Goal: Information Seeking & Learning: Learn about a topic

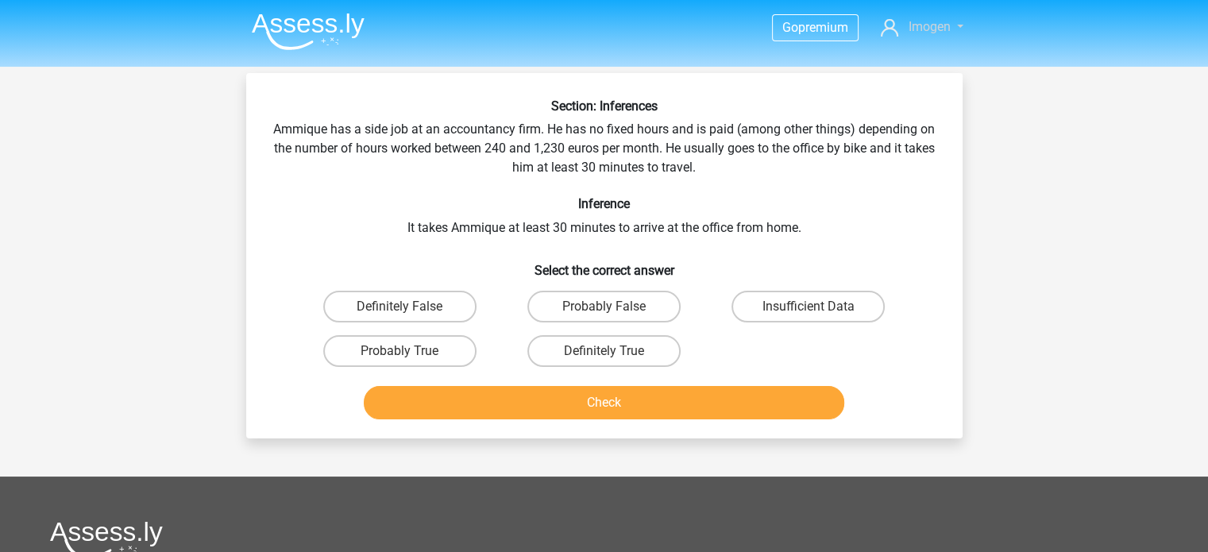
click at [908, 31] on span "Imogen" at bounding box center [929, 26] width 42 height 15
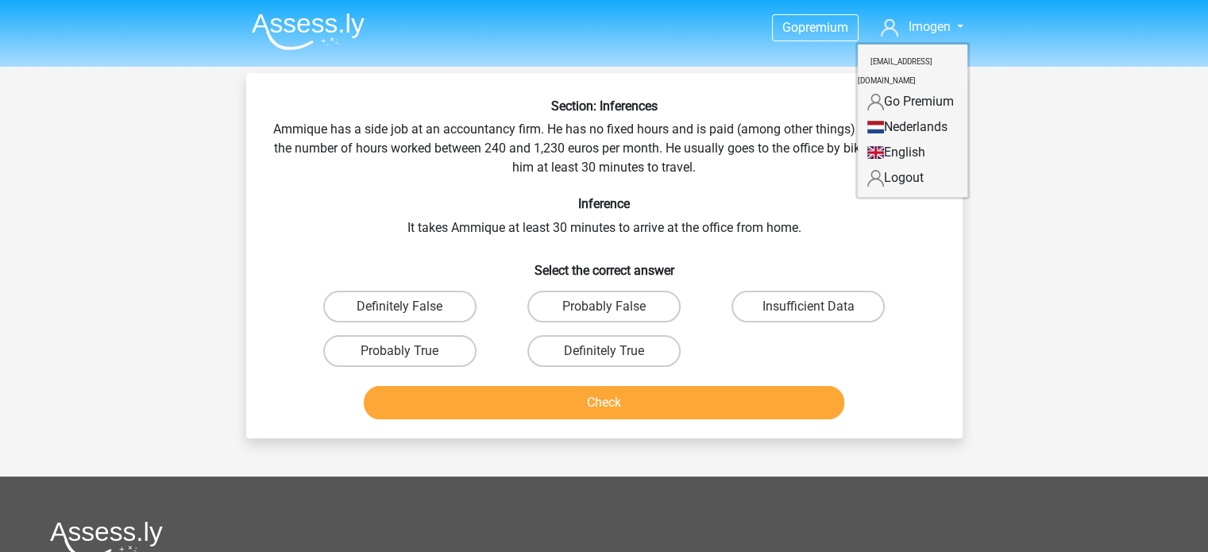
click at [330, 26] on img at bounding box center [308, 31] width 113 height 37
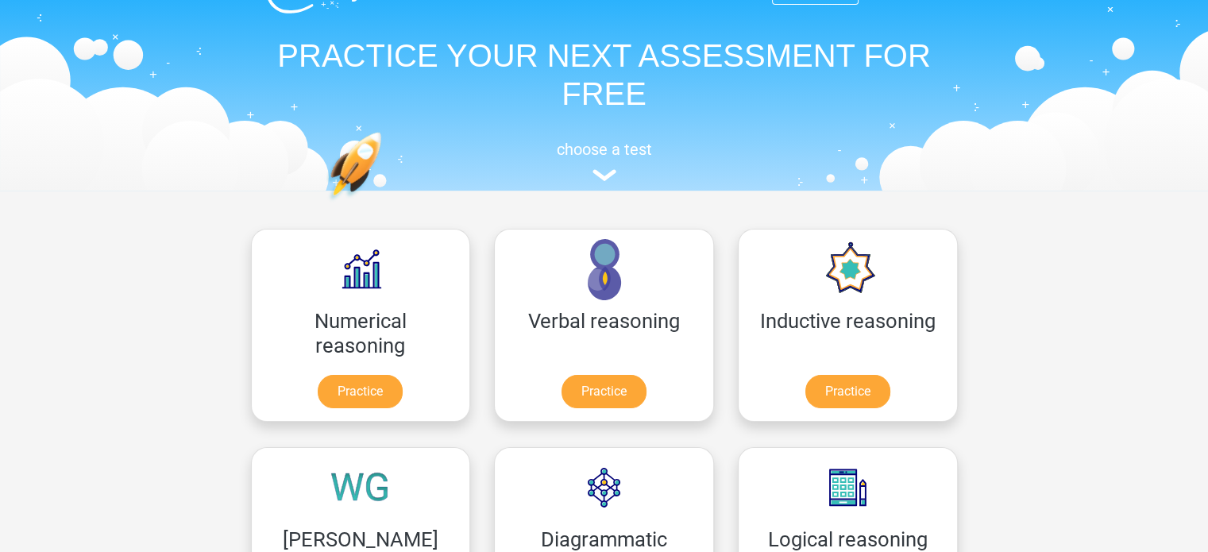
scroll to position [38, 0]
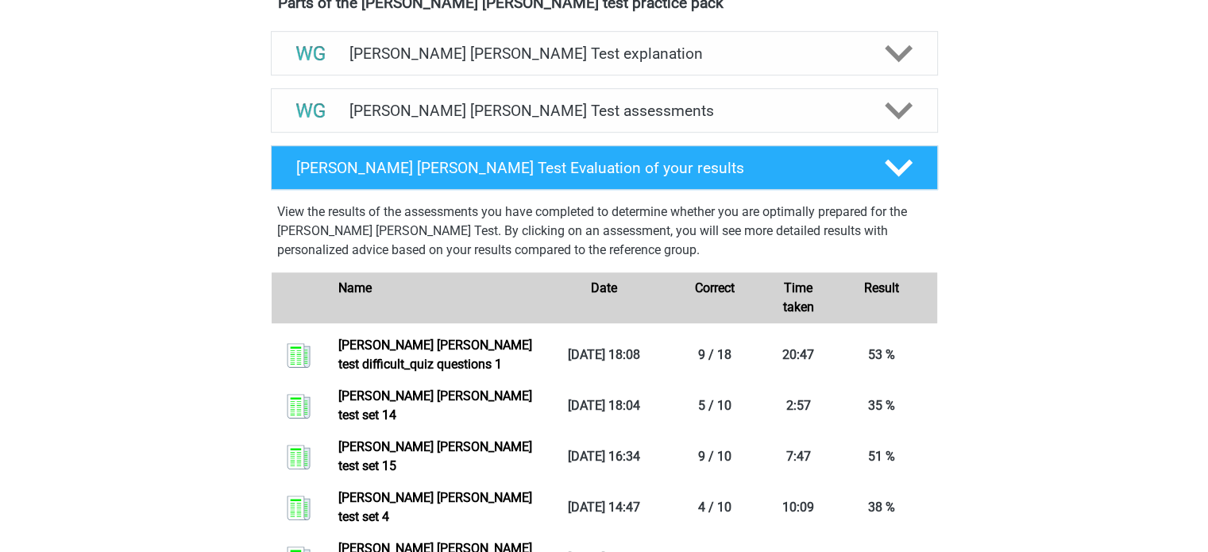
scroll to position [924, 0]
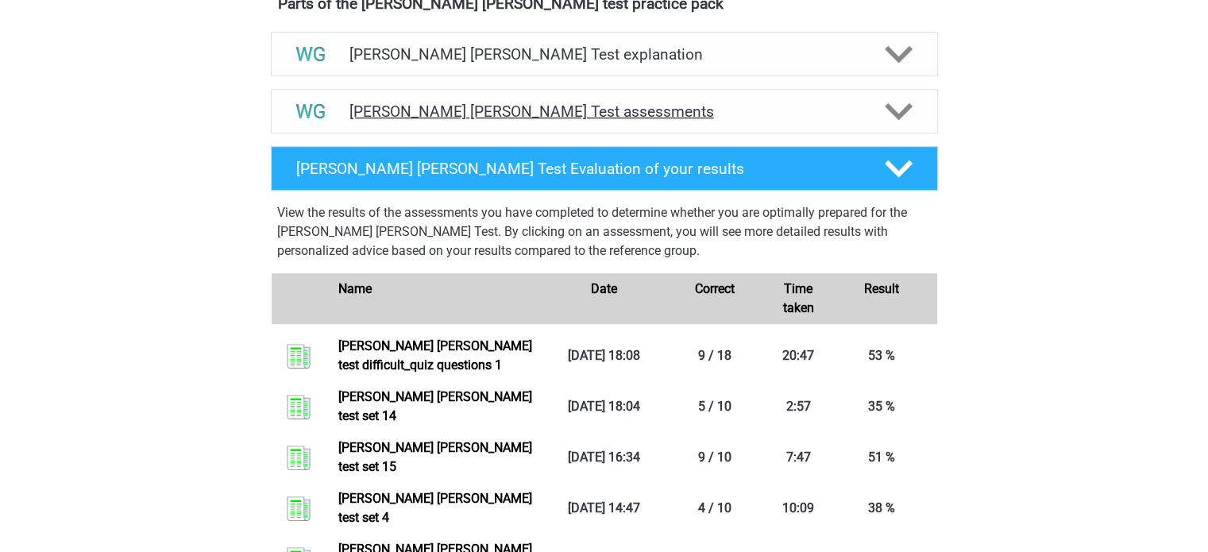
click at [897, 109] on icon at bounding box center [899, 112] width 28 height 28
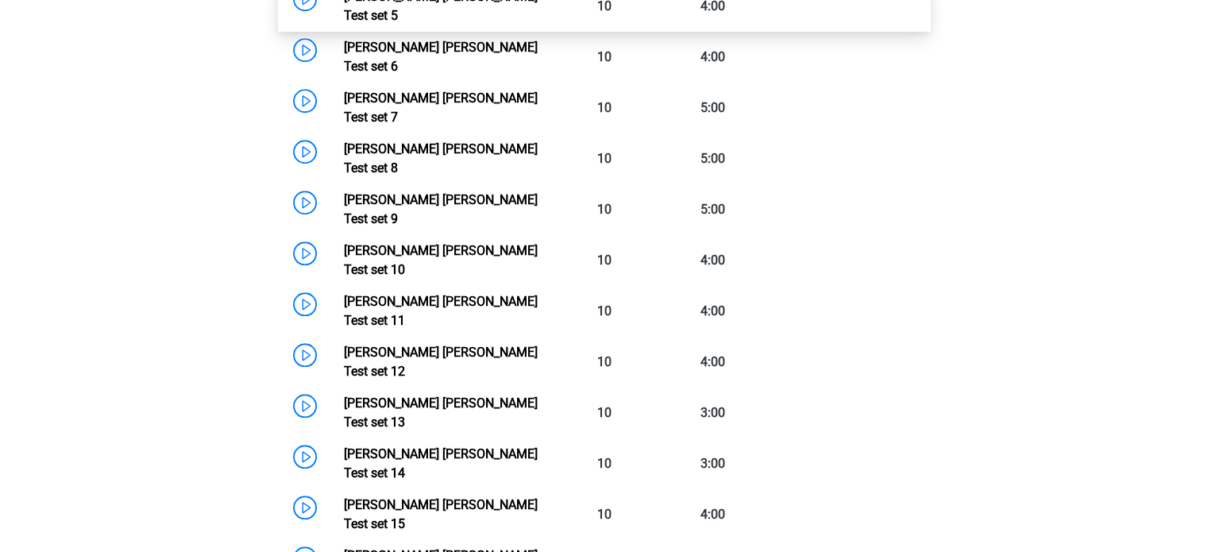
scroll to position [1374, 0]
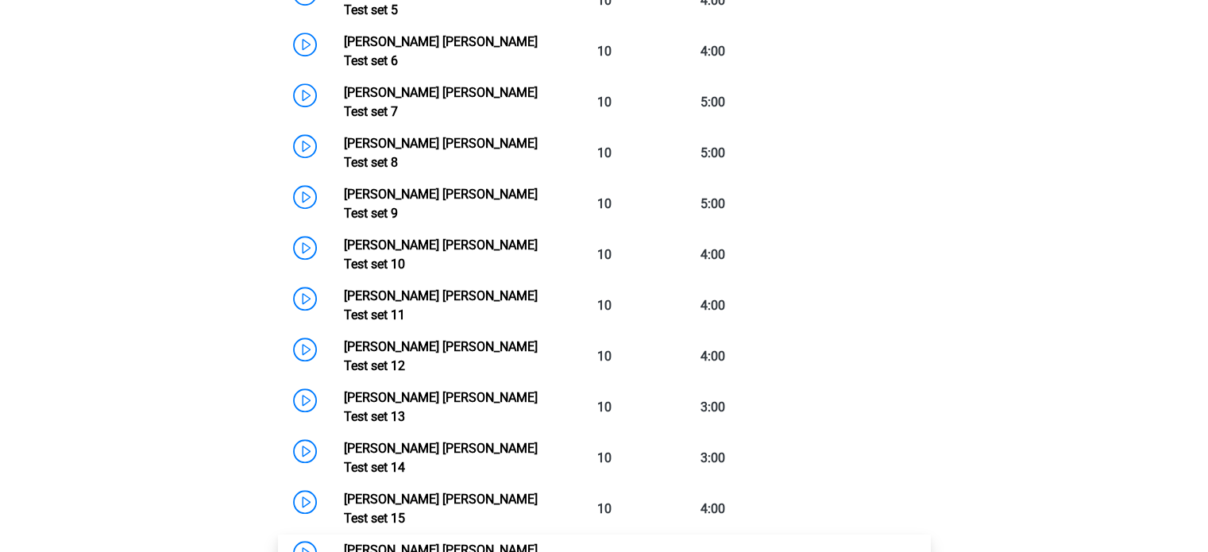
click at [475, 543] on link "Watson Glaser Test set 16" at bounding box center [441, 560] width 194 height 34
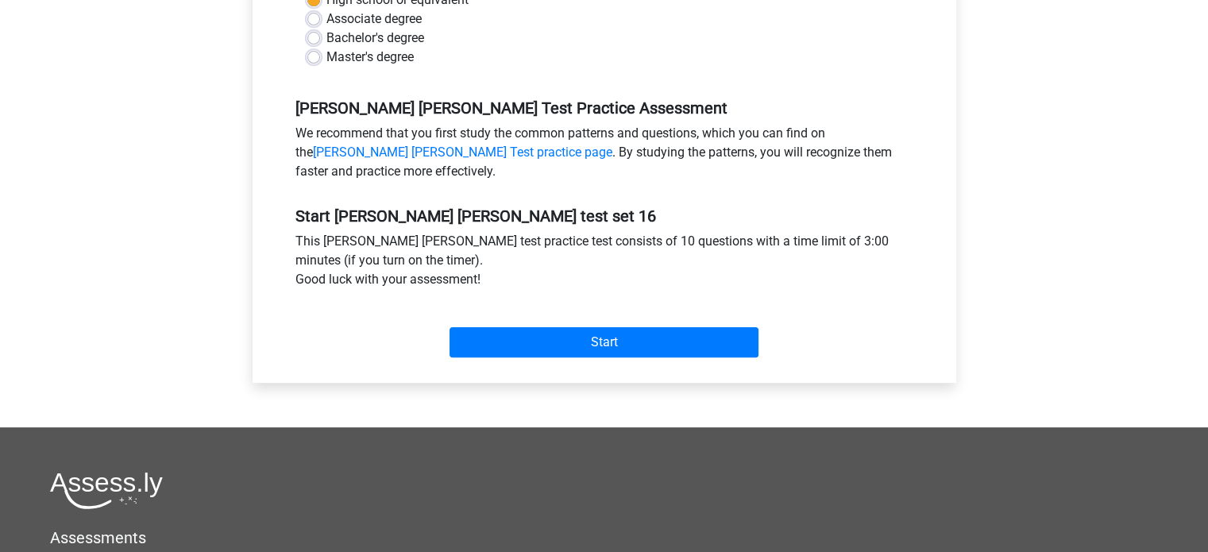
scroll to position [410, 0]
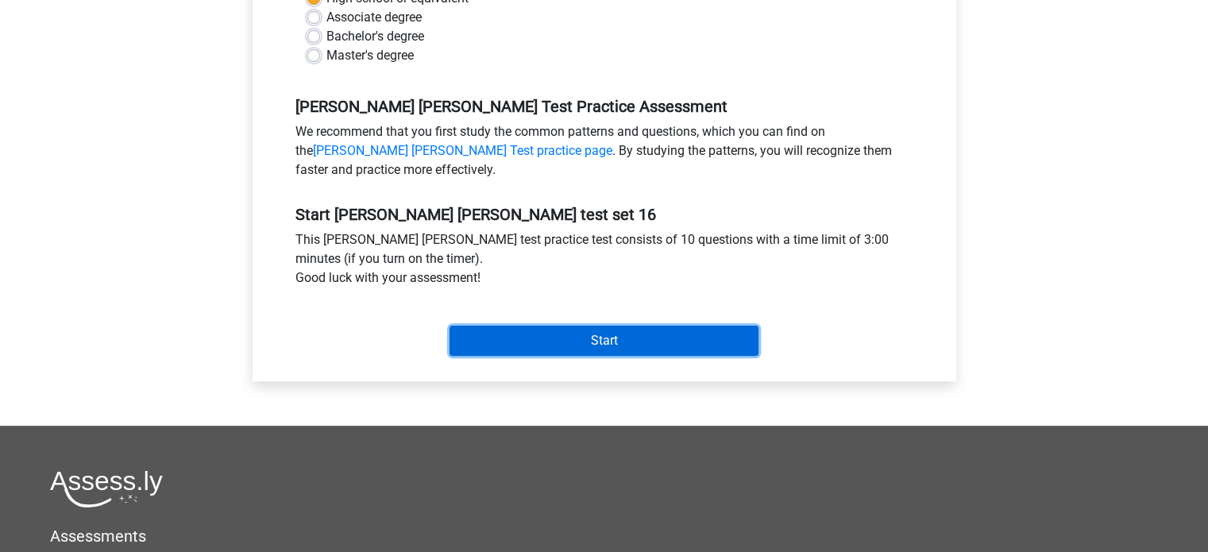
click at [620, 344] on input "Start" at bounding box center [604, 341] width 309 height 30
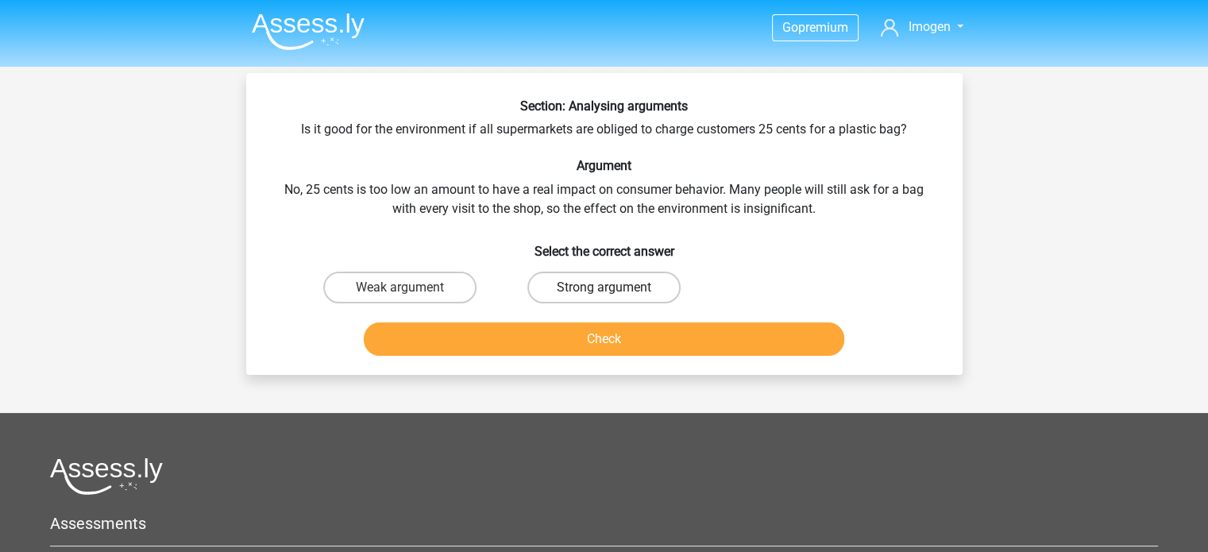
click at [624, 299] on label "Strong argument" at bounding box center [604, 288] width 153 height 32
click at [614, 298] on input "Strong argument" at bounding box center [609, 293] width 10 height 10
radio input "true"
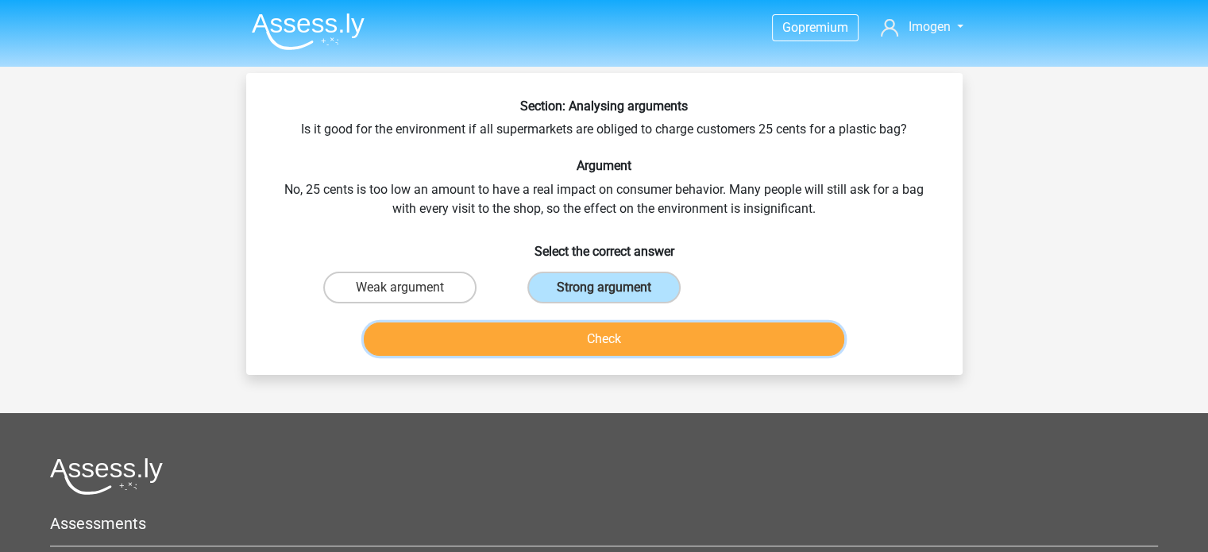
click at [620, 352] on button "Check" at bounding box center [604, 339] width 481 height 33
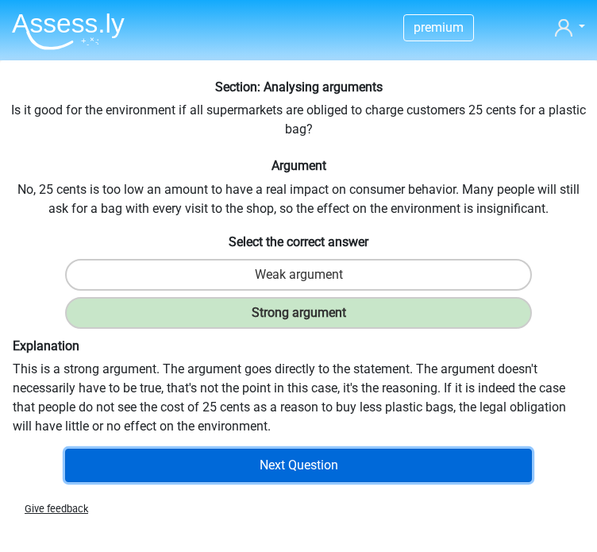
click at [324, 457] on button "Next Question" at bounding box center [298, 465] width 466 height 33
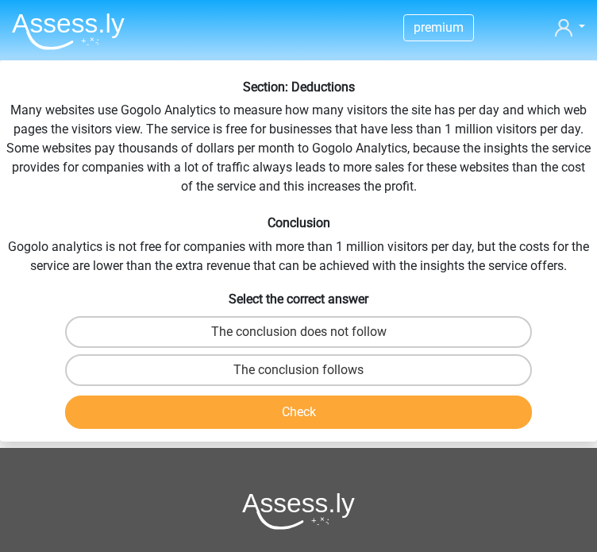
click at [325, 396] on button "Check" at bounding box center [298, 412] width 466 height 33
click at [332, 369] on label "The conclusion follows" at bounding box center [298, 370] width 466 height 32
click at [309, 370] on input "The conclusion follows" at bounding box center [304, 375] width 10 height 10
radio input "true"
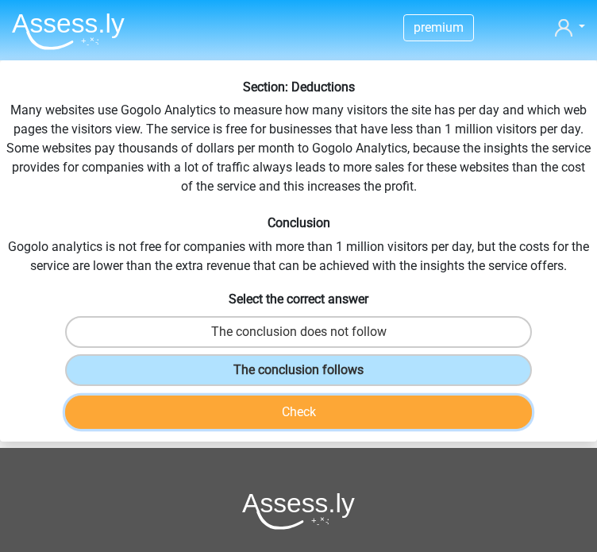
click at [319, 410] on button "Check" at bounding box center [298, 412] width 466 height 33
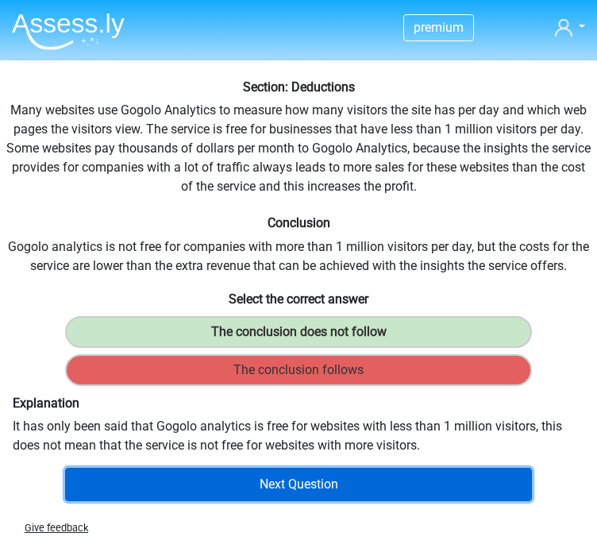
click at [368, 476] on button "Next Question" at bounding box center [298, 484] width 466 height 33
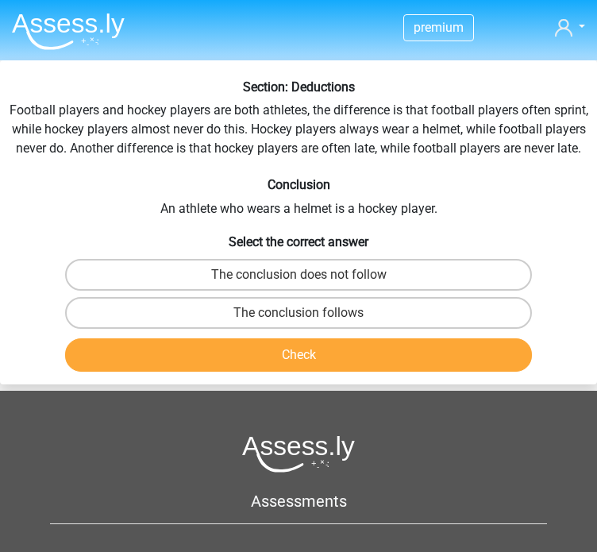
scroll to position [60, 0]
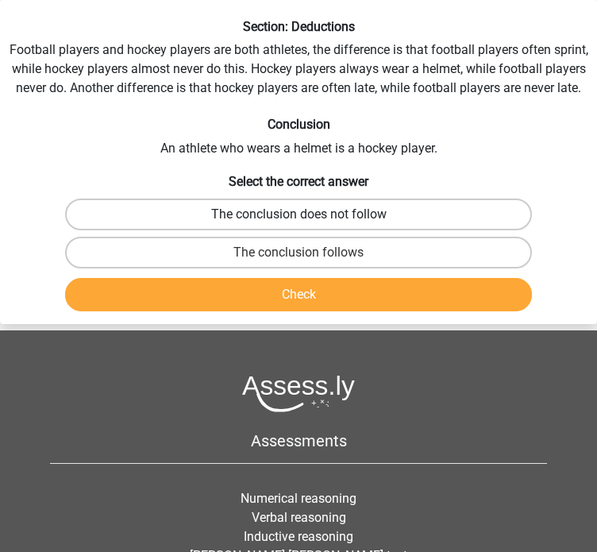
click at [392, 217] on label "The conclusion does not follow" at bounding box center [298, 215] width 466 height 32
click at [309, 217] on input "The conclusion does not follow" at bounding box center [304, 220] width 10 height 10
radio input "true"
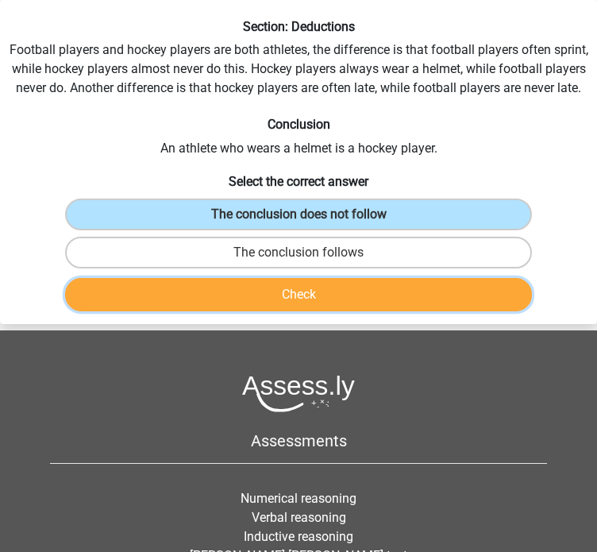
click at [337, 295] on button "Check" at bounding box center [298, 294] width 466 height 33
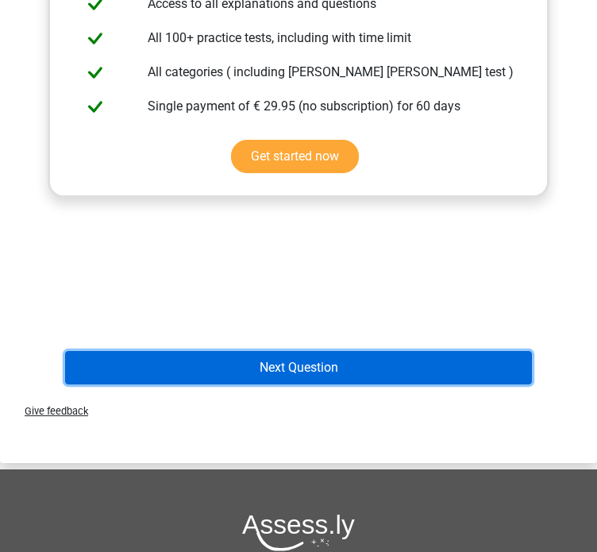
click at [346, 361] on button "Next Question" at bounding box center [298, 367] width 466 height 33
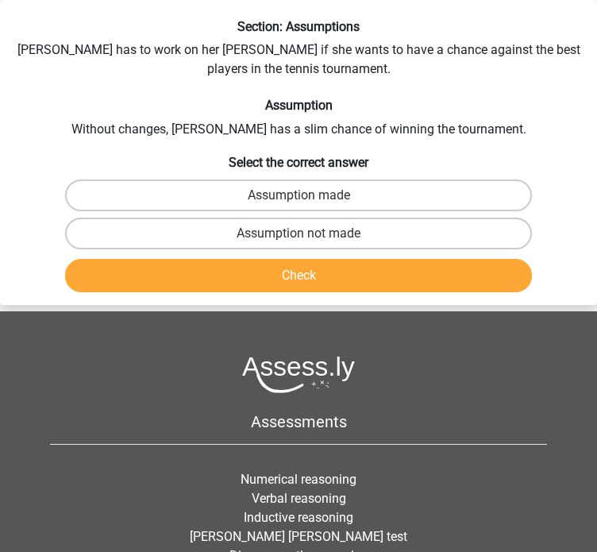
scroll to position [0, 0]
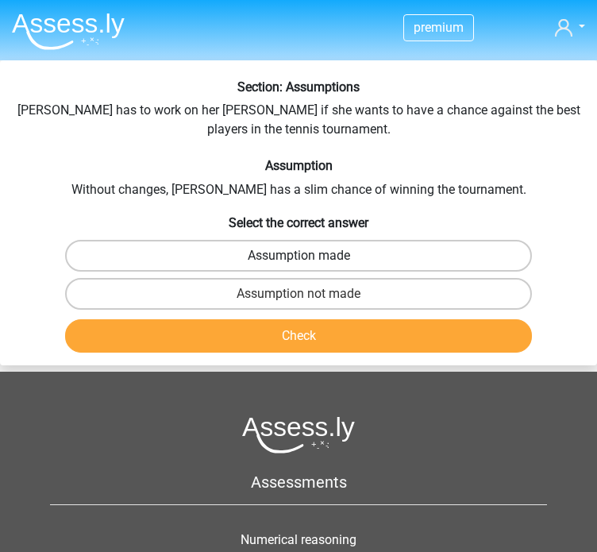
click at [327, 266] on label "Assumption made" at bounding box center [298, 256] width 466 height 32
click at [309, 266] on input "Assumption made" at bounding box center [304, 261] width 10 height 10
radio input "true"
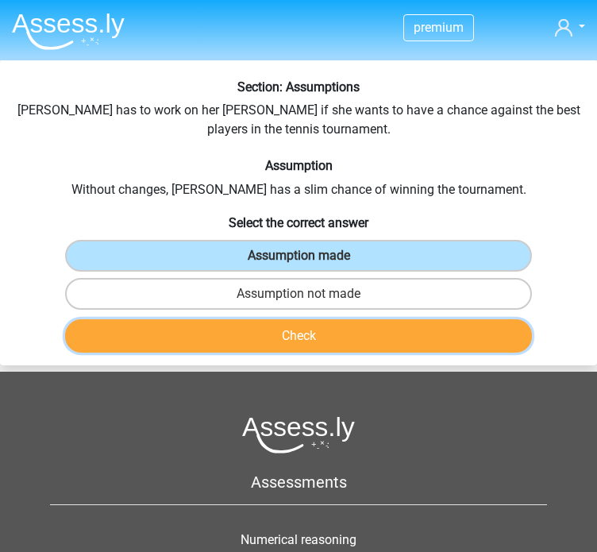
click at [299, 339] on button "Check" at bounding box center [298, 335] width 466 height 33
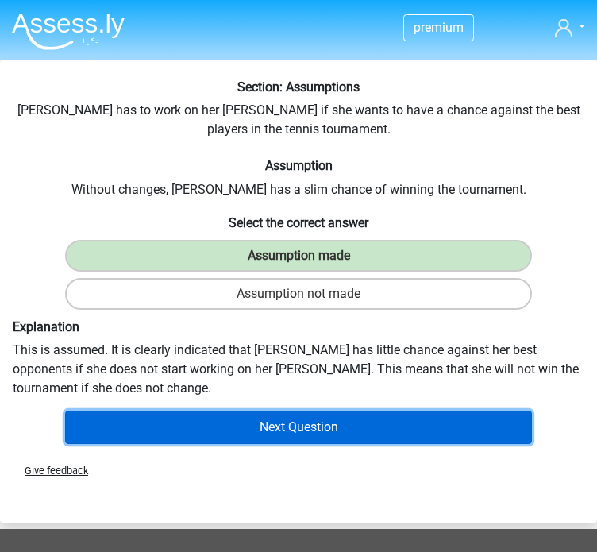
click at [359, 425] on button "Next Question" at bounding box center [298, 427] width 466 height 33
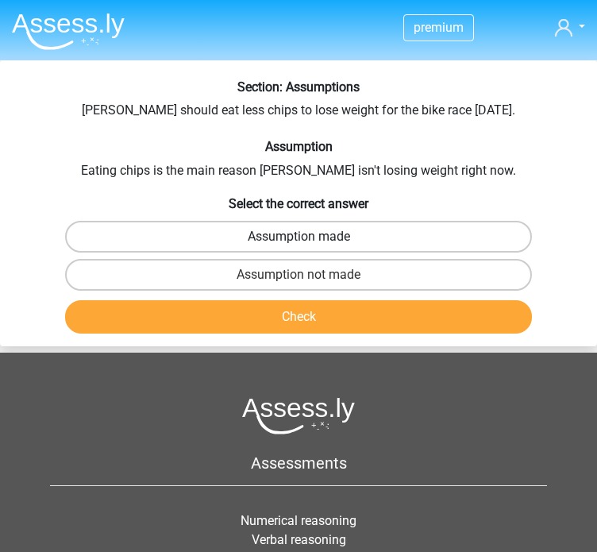
click at [485, 241] on label "Assumption made" at bounding box center [298, 237] width 466 height 32
click at [309, 241] on input "Assumption made" at bounding box center [304, 242] width 10 height 10
radio input "true"
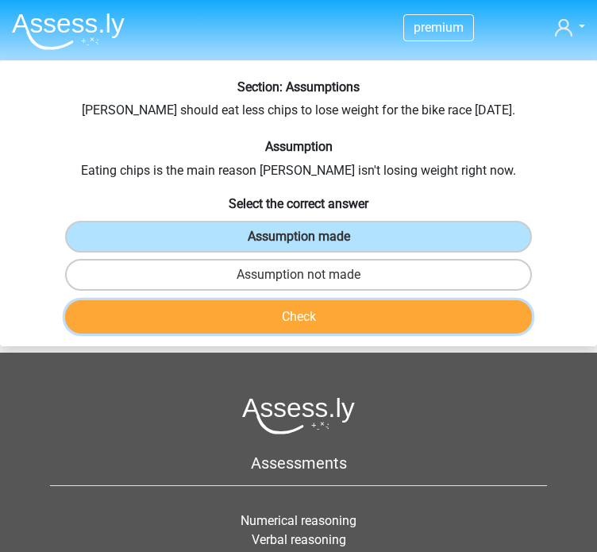
click at [385, 307] on button "Check" at bounding box center [298, 316] width 466 height 33
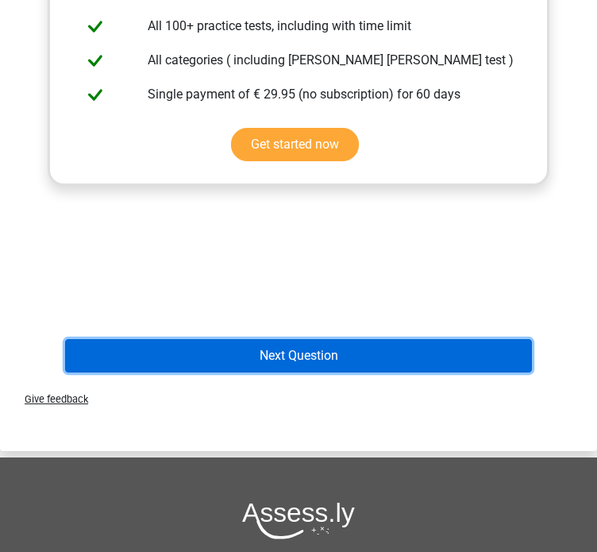
click at [334, 347] on button "Next Question" at bounding box center [298, 355] width 466 height 33
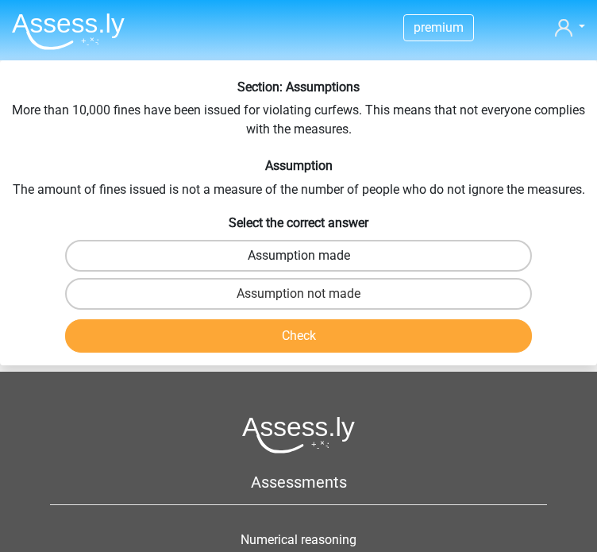
click at [416, 246] on label "Assumption made" at bounding box center [298, 256] width 466 height 32
click at [309, 256] on input "Assumption made" at bounding box center [304, 261] width 10 height 10
radio input "true"
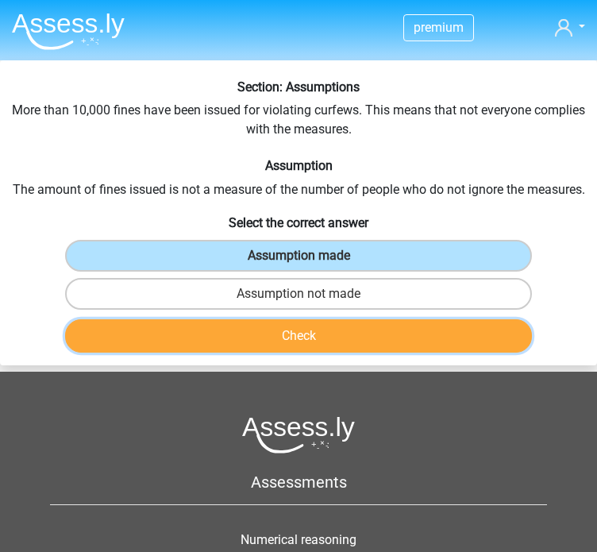
click at [338, 343] on button "Check" at bounding box center [298, 335] width 466 height 33
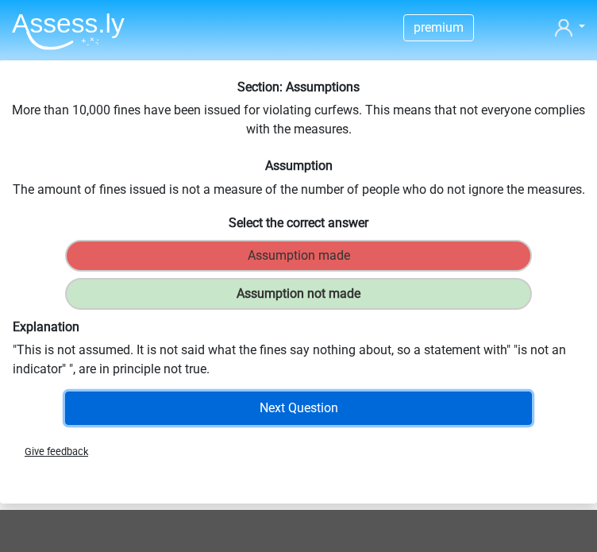
click at [282, 395] on button "Next Question" at bounding box center [298, 408] width 466 height 33
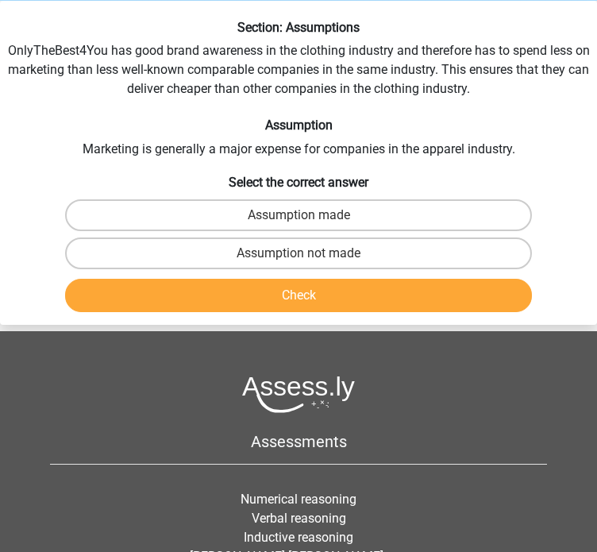
scroll to position [60, 0]
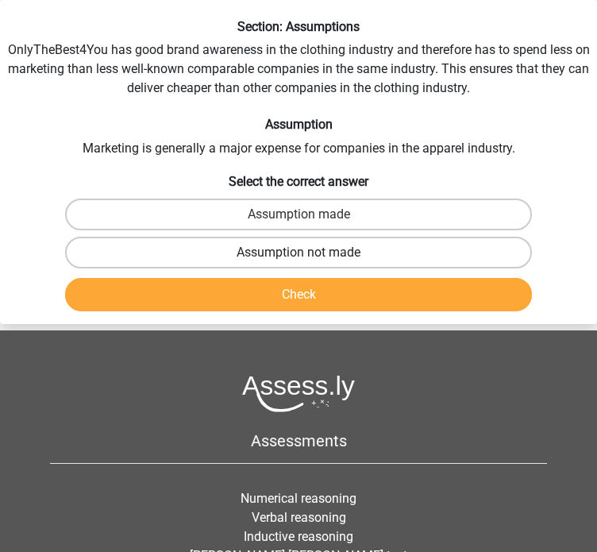
click at [337, 249] on label "Assumption not made" at bounding box center [298, 253] width 466 height 32
click at [309, 253] on input "Assumption not made" at bounding box center [304, 258] width 10 height 10
radio input "true"
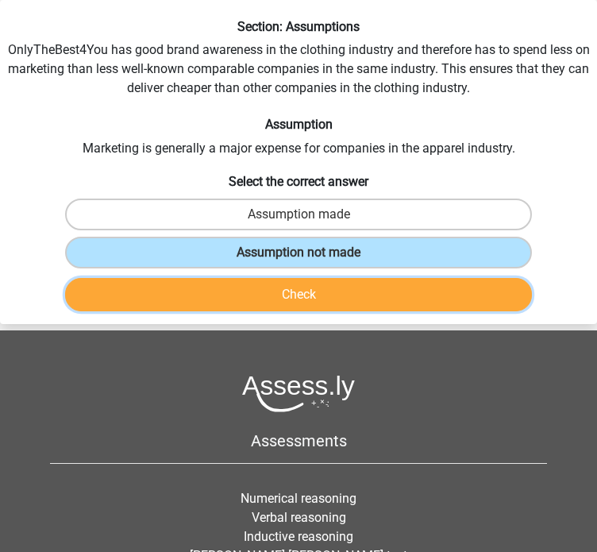
click at [314, 296] on button "Check" at bounding box center [298, 294] width 466 height 33
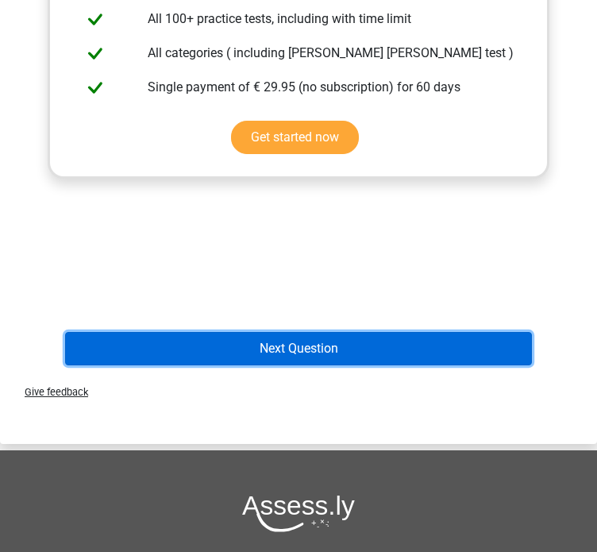
click at [331, 346] on button "Next Question" at bounding box center [298, 348] width 466 height 33
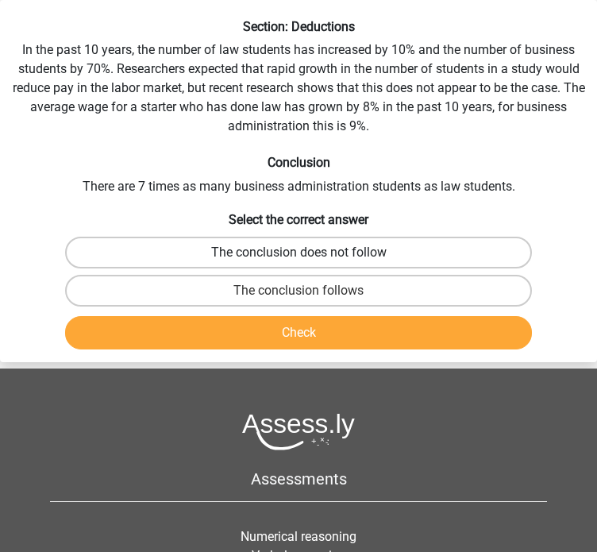
click at [356, 253] on label "The conclusion does not follow" at bounding box center [298, 253] width 466 height 32
click at [309, 253] on input "The conclusion does not follow" at bounding box center [304, 258] width 10 height 10
radio input "true"
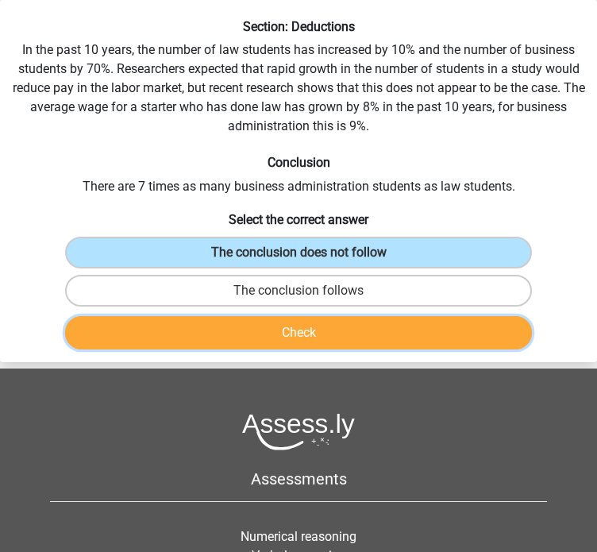
click at [331, 336] on button "Check" at bounding box center [298, 332] width 466 height 33
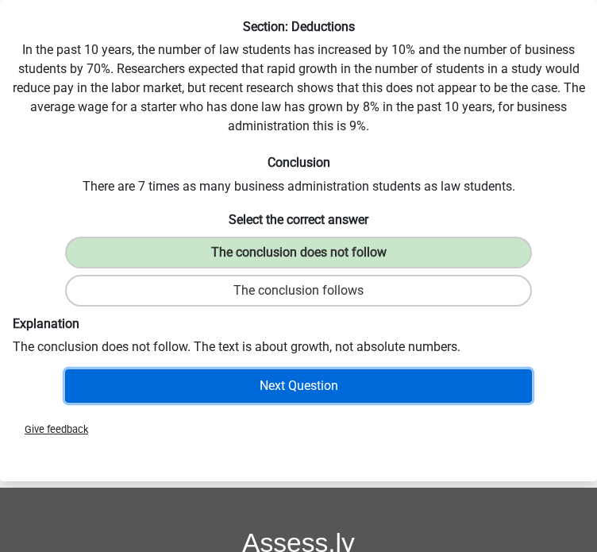
click at [451, 369] on button "Next Question" at bounding box center [298, 385] width 466 height 33
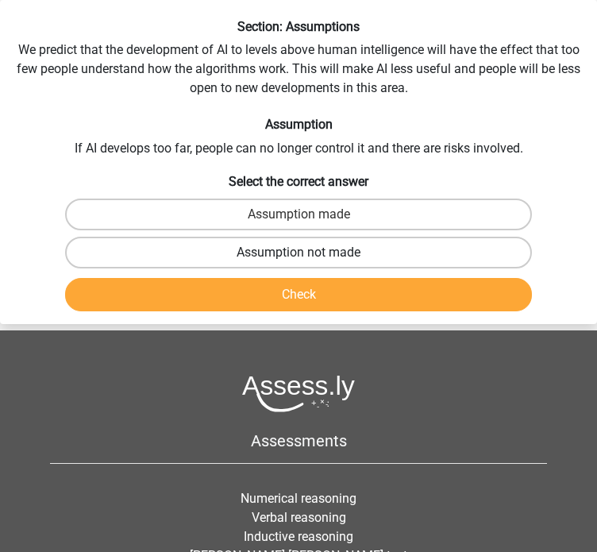
click at [375, 255] on label "Assumption not made" at bounding box center [298, 253] width 466 height 32
click at [309, 255] on input "Assumption not made" at bounding box center [304, 258] width 10 height 10
radio input "true"
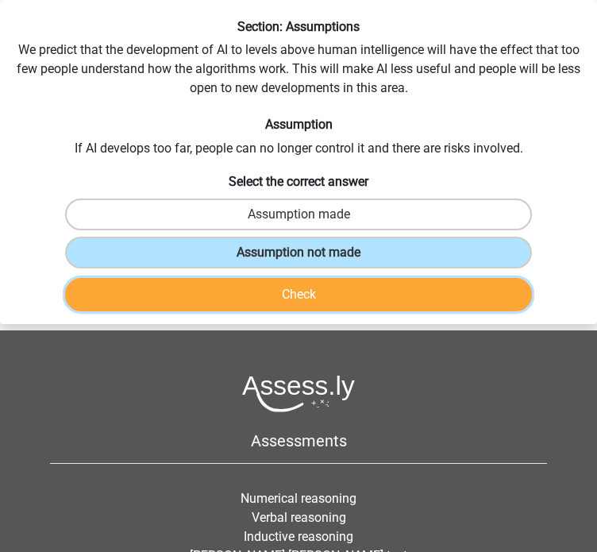
click at [355, 292] on button "Check" at bounding box center [298, 294] width 466 height 33
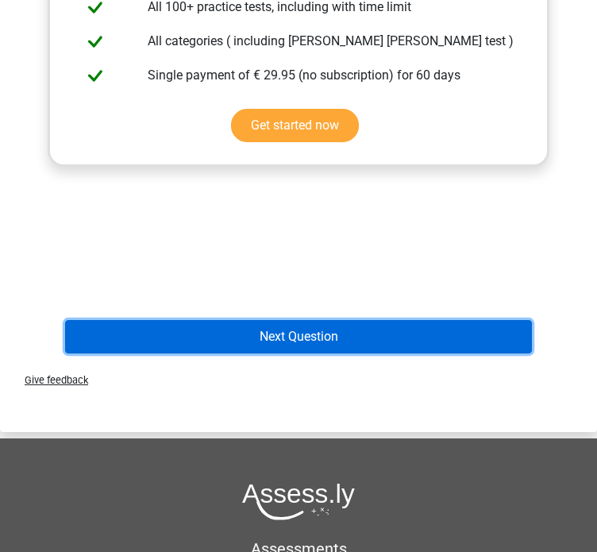
click at [403, 330] on button "Next Question" at bounding box center [298, 336] width 466 height 33
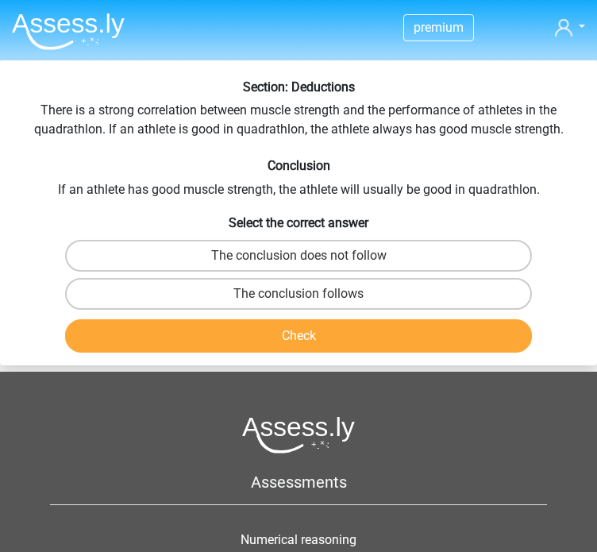
scroll to position [0, 0]
click at [358, 256] on label "The conclusion does not follow" at bounding box center [298, 256] width 466 height 32
click at [309, 256] on input "The conclusion does not follow" at bounding box center [304, 261] width 10 height 10
radio input "true"
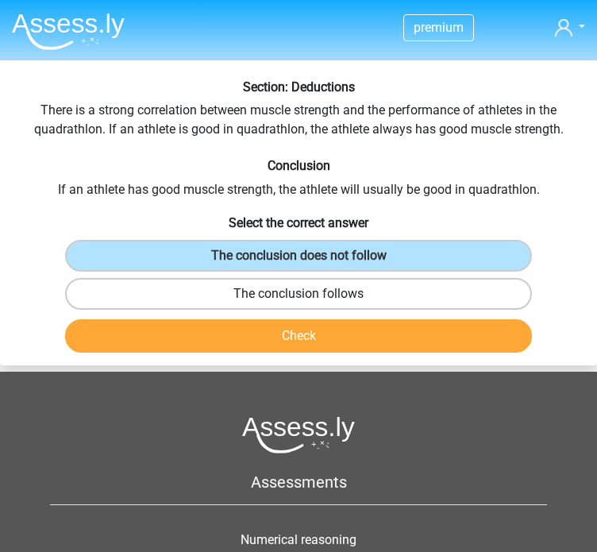
click at [350, 285] on label "The conclusion follows" at bounding box center [298, 294] width 466 height 32
click at [309, 294] on input "The conclusion follows" at bounding box center [304, 299] width 10 height 10
radio input "true"
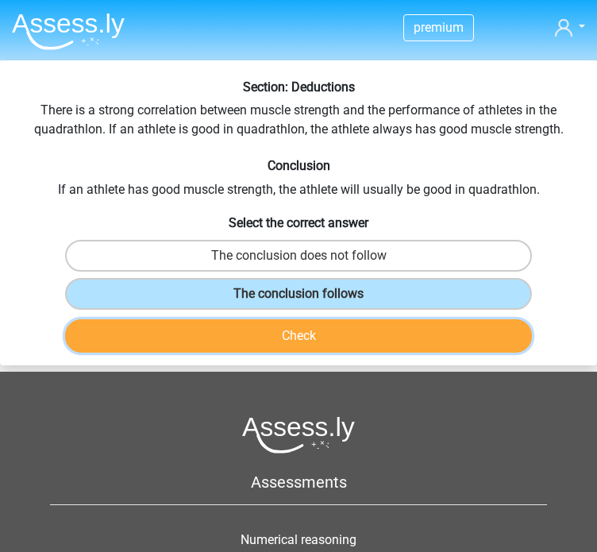
click at [327, 337] on button "Check" at bounding box center [298, 335] width 466 height 33
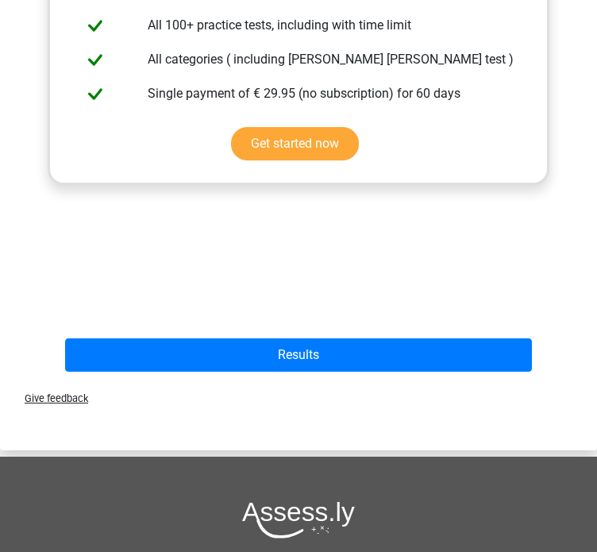
scroll to position [501, 0]
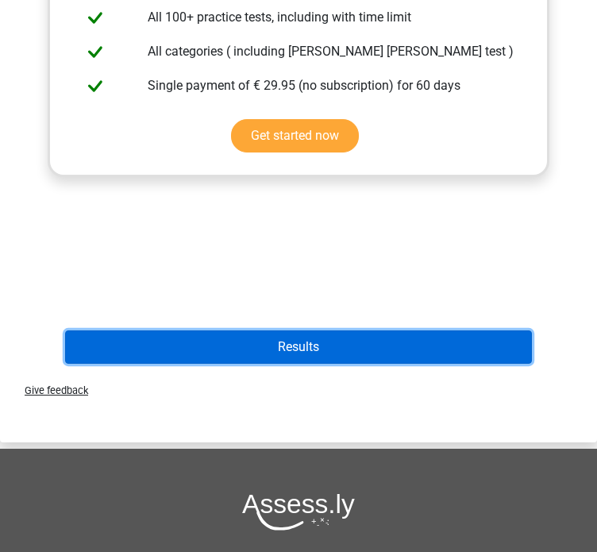
click at [352, 337] on button "Results" at bounding box center [298, 346] width 466 height 33
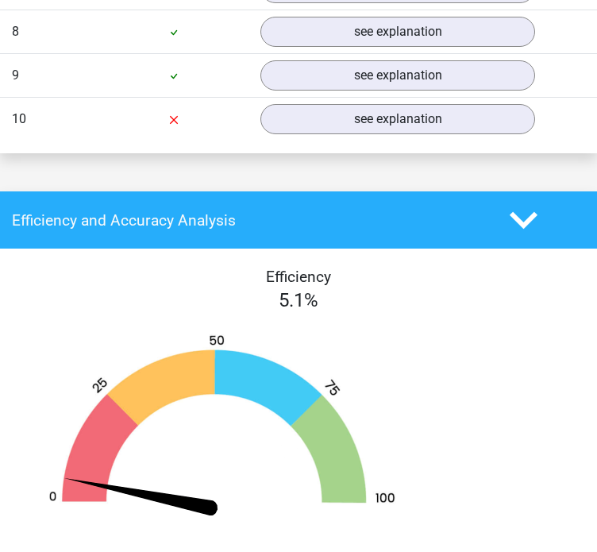
scroll to position [1902, 0]
